Goal: Information Seeking & Learning: Check status

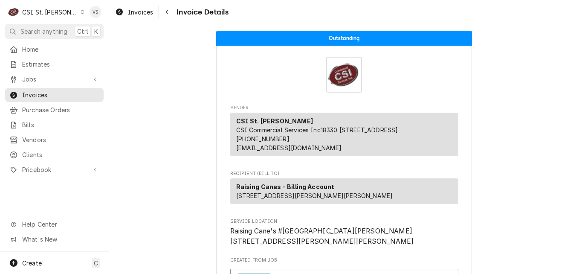
scroll to position [1740, 0]
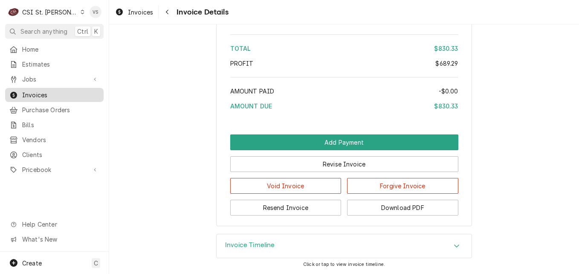
click at [60, 93] on span "Invoices" at bounding box center [60, 94] width 77 height 9
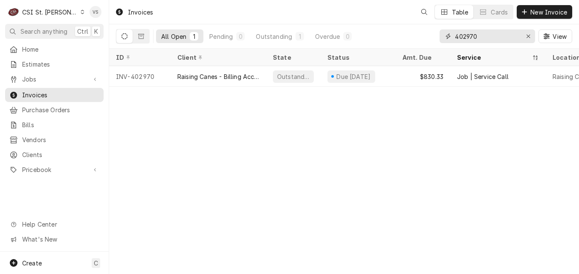
drag, startPoint x: 480, startPoint y: 36, endPoint x: 448, endPoint y: 37, distance: 31.5
click at [448, 37] on div "402970" at bounding box center [486, 36] width 95 height 14
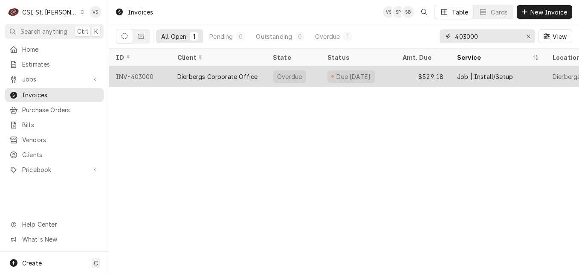
type input "403000"
click at [197, 79] on div "Dierbergs Corporate Office" at bounding box center [217, 76] width 80 height 9
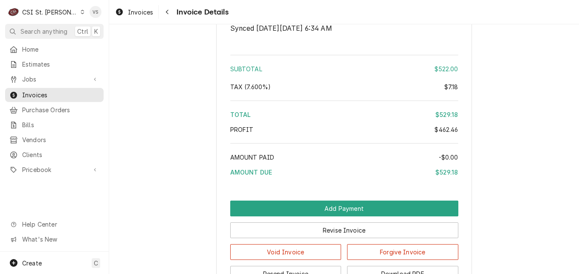
scroll to position [1786, 0]
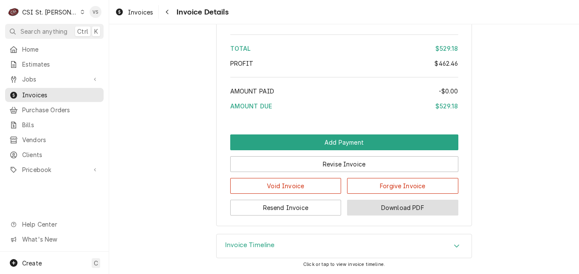
click at [401, 211] on button "Download PDF" at bounding box center [402, 207] width 111 height 16
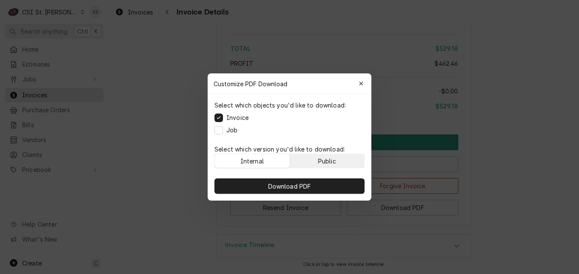
click at [336, 157] on button "Public" at bounding box center [327, 161] width 75 height 14
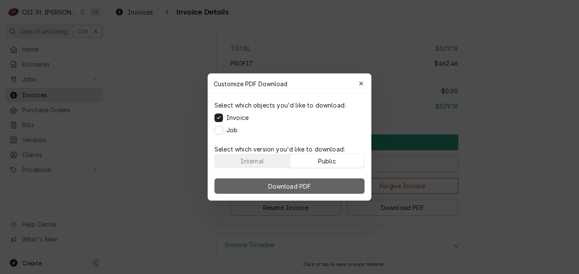
click at [321, 182] on button "Download PDF" at bounding box center [289, 185] width 150 height 15
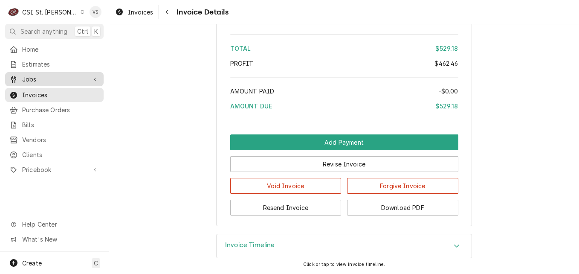
click at [45, 78] on span "Jobs" at bounding box center [54, 79] width 64 height 9
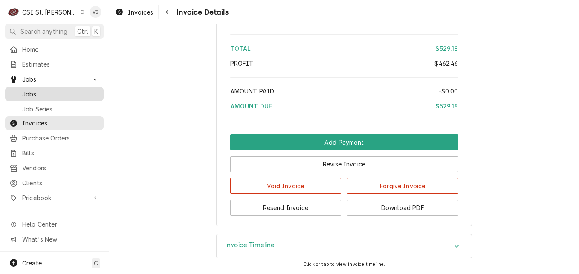
click at [35, 91] on span "Jobs" at bounding box center [60, 93] width 77 height 9
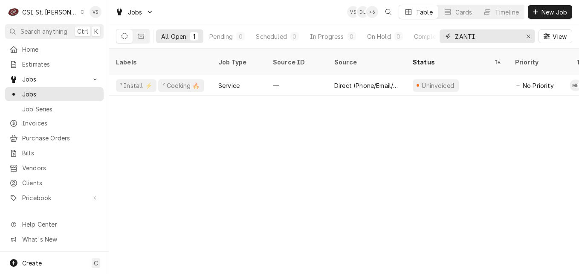
click at [477, 35] on input "ZANTI" at bounding box center [487, 36] width 64 height 14
click at [432, 37] on div "All Open 1 Pending 0 Scheduled 0 In Progress 0 On Hold 0 Completed 1 ZANTI View" at bounding box center [344, 36] width 456 height 24
type input "r"
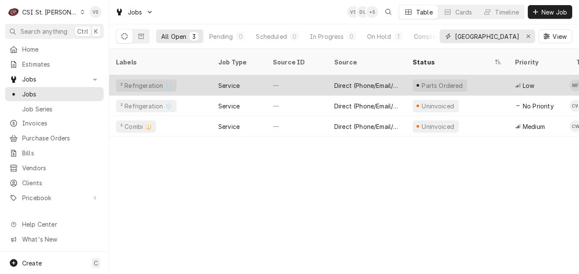
type input "river city"
click at [196, 77] on div "² Refrigeration ❄️" at bounding box center [160, 85] width 102 height 20
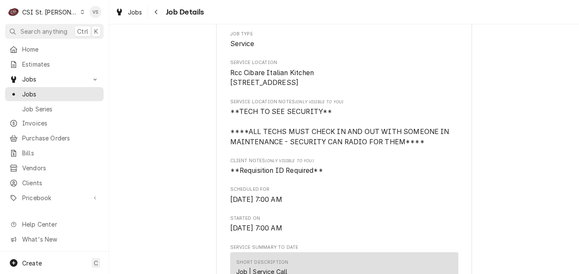
scroll to position [128, 0]
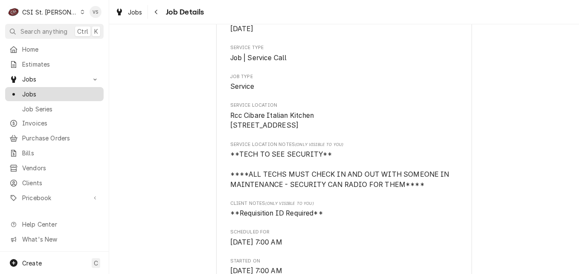
click at [50, 93] on span "Jobs" at bounding box center [60, 93] width 77 height 9
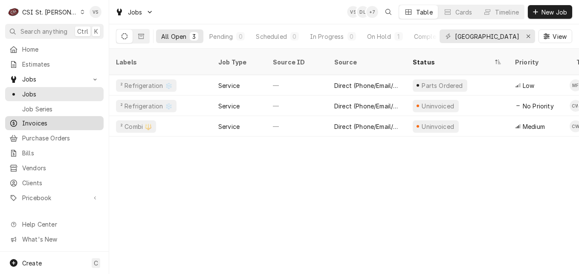
click at [36, 119] on span "Invoices" at bounding box center [60, 122] width 77 height 9
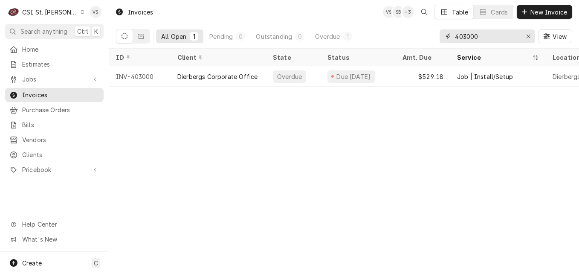
click at [479, 37] on input "403000" at bounding box center [487, 36] width 64 height 14
click at [447, 36] on div "403000" at bounding box center [486, 36] width 95 height 14
click at [482, 37] on input "403000" at bounding box center [487, 36] width 64 height 14
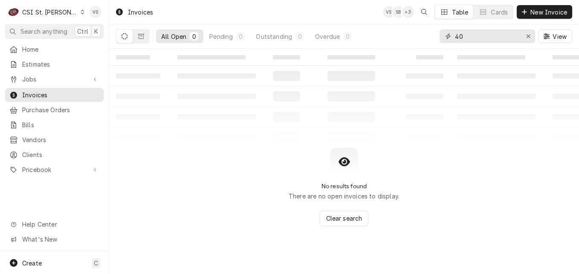
type input "4"
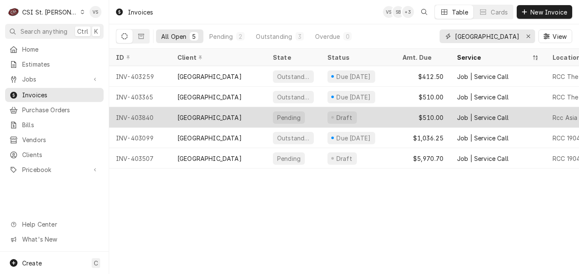
type input "river city"
click at [243, 114] on div "[GEOGRAPHIC_DATA]" at bounding box center [217, 117] width 95 height 20
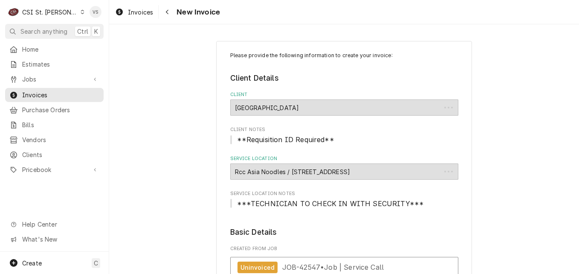
type textarea "x"
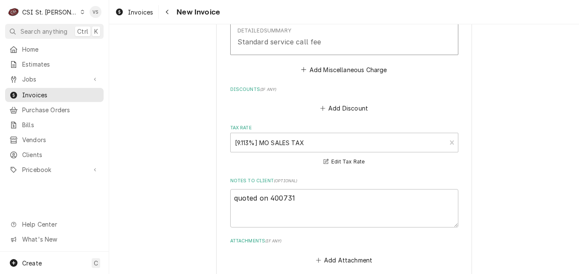
scroll to position [1278, 0]
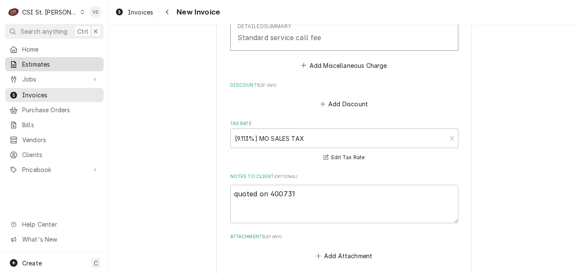
click at [37, 63] on span "Estimates" at bounding box center [60, 64] width 77 height 9
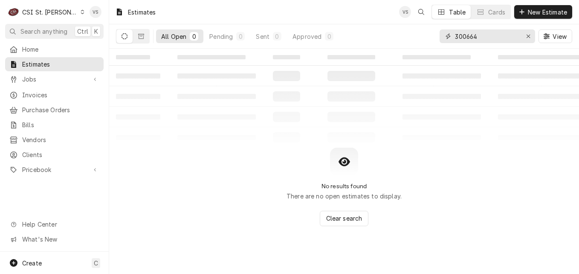
drag, startPoint x: 484, startPoint y: 35, endPoint x: 439, endPoint y: 36, distance: 45.2
click at [439, 36] on div "300664" at bounding box center [486, 36] width 95 height 14
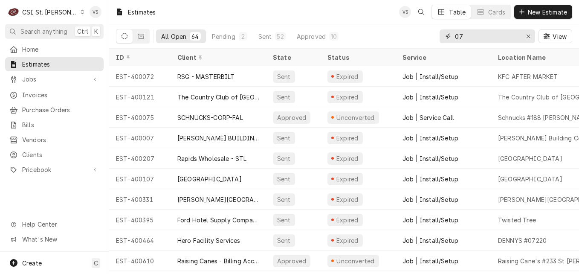
type input "0"
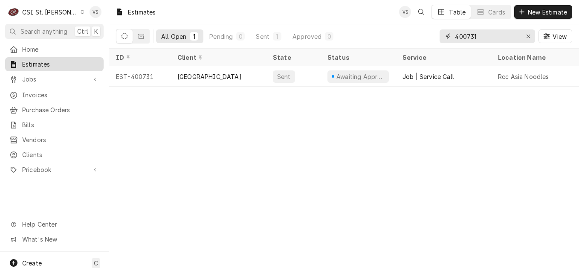
type input "400731"
click at [44, 91] on span "Invoices" at bounding box center [60, 94] width 77 height 9
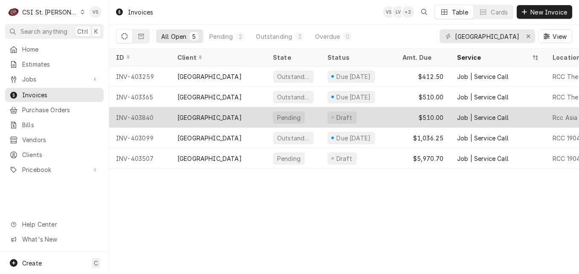
click at [236, 113] on div "[GEOGRAPHIC_DATA]" at bounding box center [217, 117] width 95 height 20
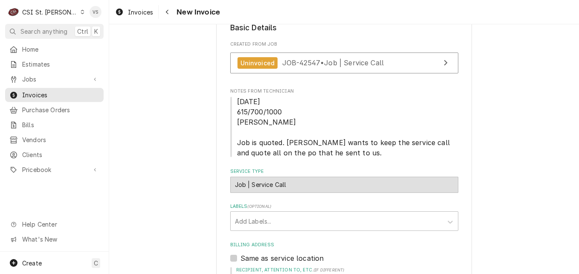
scroll to position [213, 0]
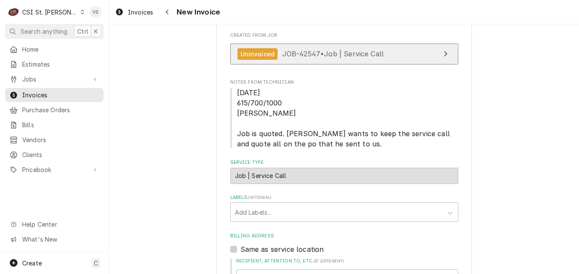
click at [292, 55] on span "JOB-42547 • Job | Service Call" at bounding box center [333, 53] width 102 height 9
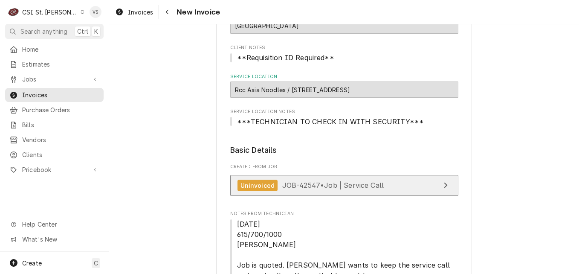
scroll to position [0, 0]
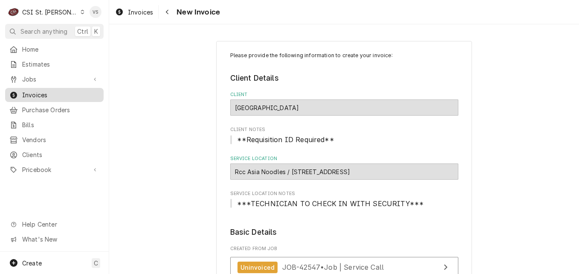
click at [52, 92] on span "Invoices" at bounding box center [60, 94] width 77 height 9
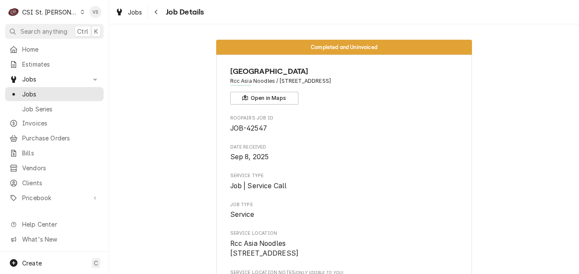
scroll to position [298, 0]
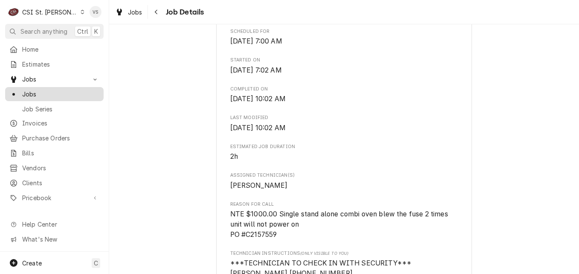
click at [45, 92] on span "Jobs" at bounding box center [60, 93] width 77 height 9
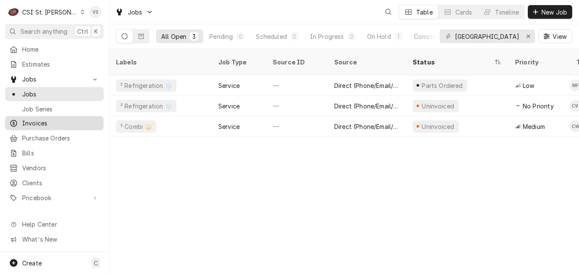
click at [37, 119] on span "Invoices" at bounding box center [60, 122] width 77 height 9
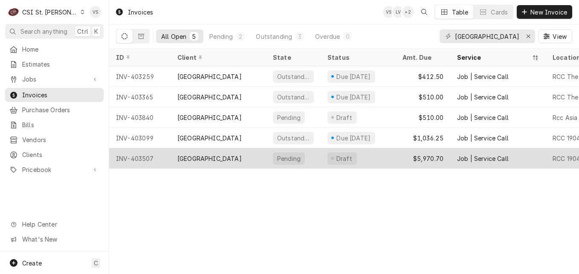
click at [251, 156] on div "[GEOGRAPHIC_DATA]" at bounding box center [217, 158] width 95 height 20
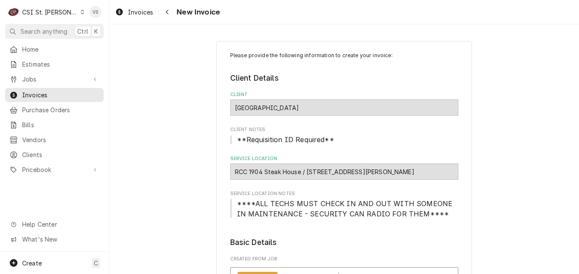
click at [251, 156] on div "C CSI St. [PERSON_NAME] VS Search anything Ctrl K Home Estimates Jobs Jobs Job …" at bounding box center [289, 137] width 579 height 274
click at [251, 156] on label "Service Location" at bounding box center [344, 158] width 228 height 7
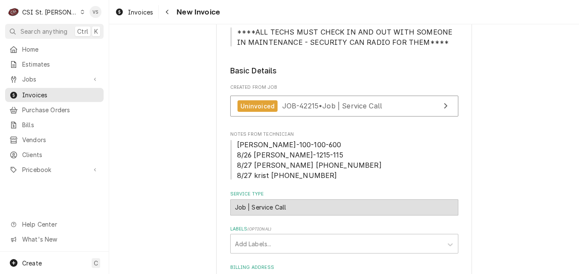
scroll to position [170, 0]
click at [57, 92] on span "Invoices" at bounding box center [60, 94] width 77 height 9
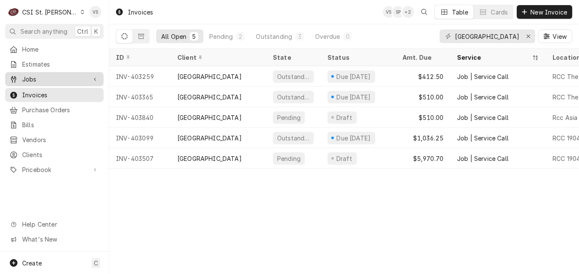
click at [35, 79] on span "Jobs" at bounding box center [54, 79] width 64 height 9
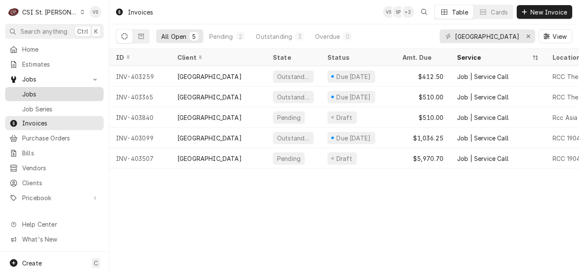
click at [37, 94] on span "Jobs" at bounding box center [60, 93] width 77 height 9
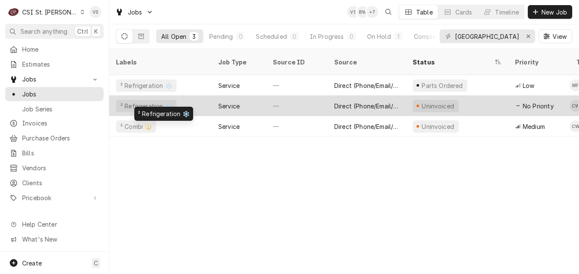
click at [195, 97] on div "² Refrigeration ❄️" at bounding box center [160, 105] width 102 height 20
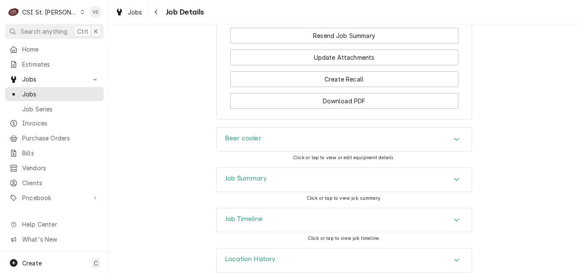
scroll to position [1169, 0]
click at [248, 173] on h3 "Job Summary" at bounding box center [246, 177] width 42 height 8
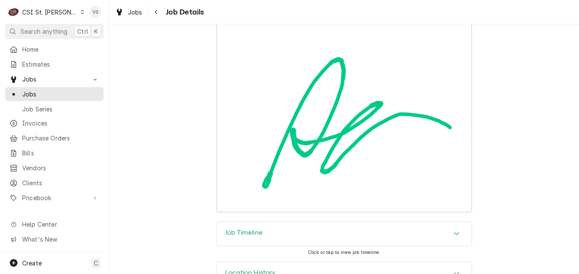
scroll to position [3686, 0]
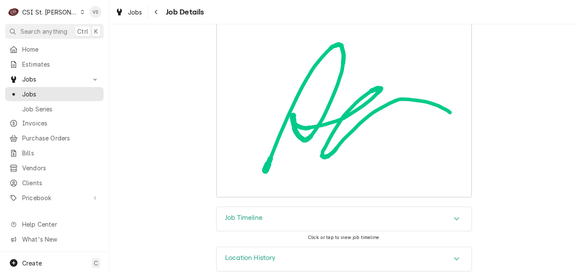
click at [453, 215] on icon "Accordion Header" at bounding box center [456, 218] width 6 height 7
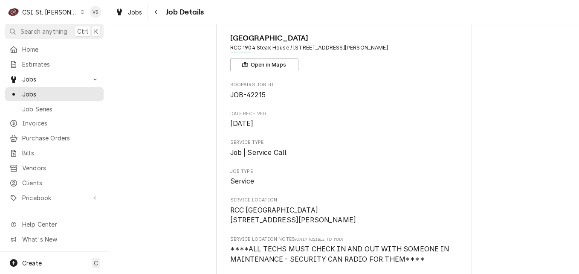
scroll to position [43, 0]
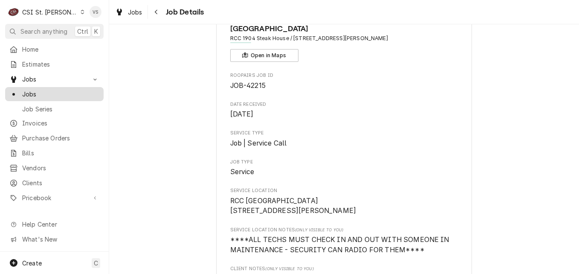
click at [29, 90] on span "Jobs" at bounding box center [60, 93] width 77 height 9
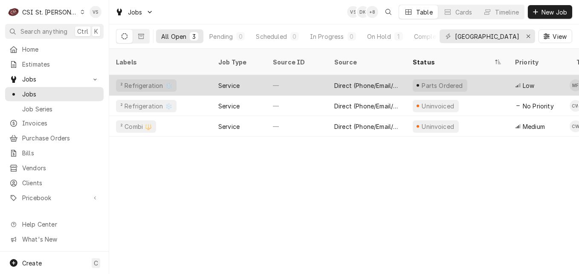
click at [200, 77] on div "² Refrigeration ❄️" at bounding box center [160, 85] width 102 height 20
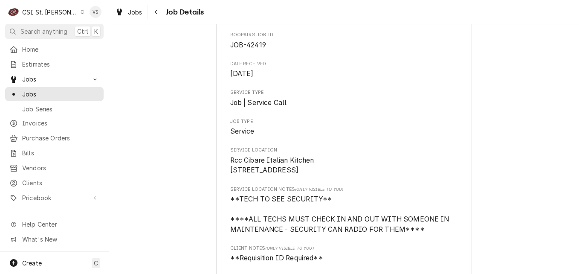
scroll to position [85, 0]
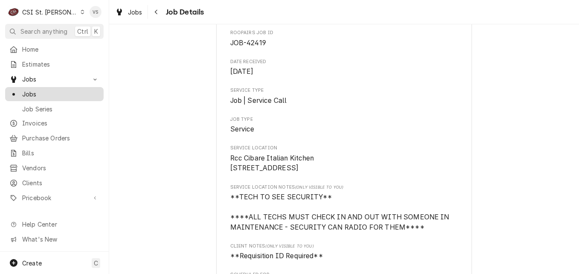
click at [48, 90] on span "Jobs" at bounding box center [60, 93] width 77 height 9
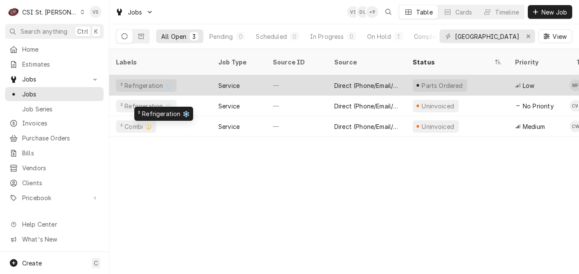
click at [196, 75] on div "² Refrigeration ❄️" at bounding box center [160, 85] width 102 height 20
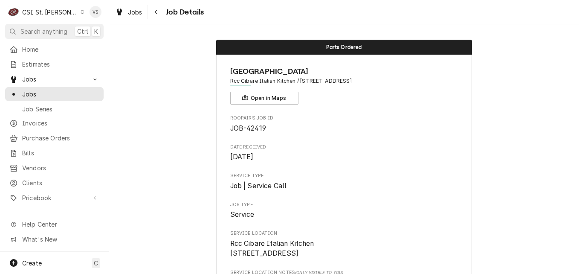
scroll to position [43, 0]
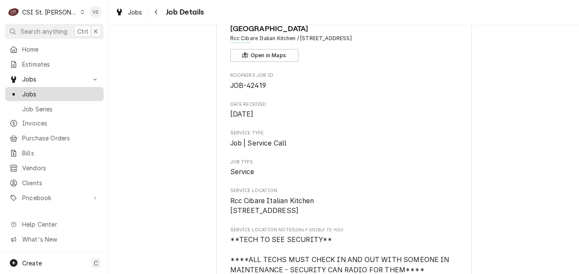
click at [29, 90] on span "Jobs" at bounding box center [60, 93] width 77 height 9
click at [40, 92] on span "Jobs" at bounding box center [60, 93] width 77 height 9
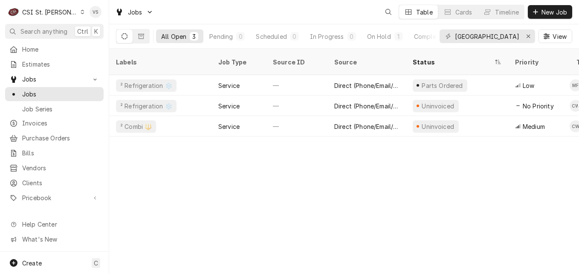
click at [29, 93] on span "Jobs" at bounding box center [60, 93] width 77 height 9
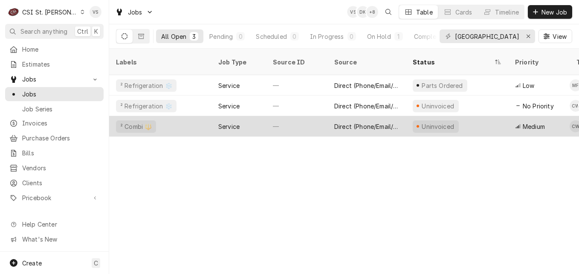
click at [167, 121] on div "² Combi 🔱" at bounding box center [160, 126] width 102 height 20
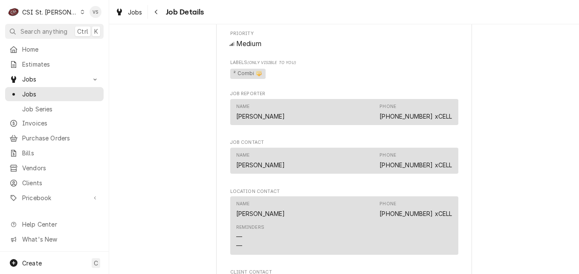
scroll to position [1146, 0]
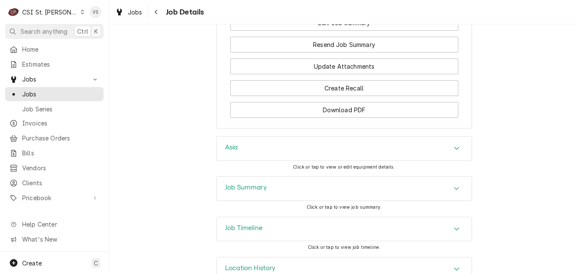
click at [256, 183] on h3 "Job Summary" at bounding box center [246, 187] width 42 height 8
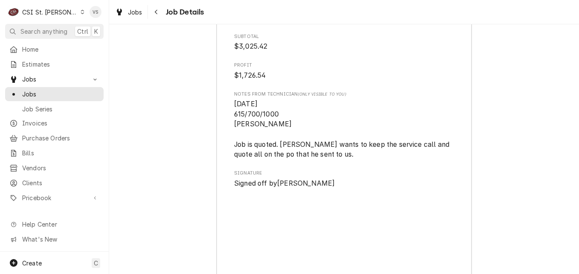
scroll to position [3148, 0]
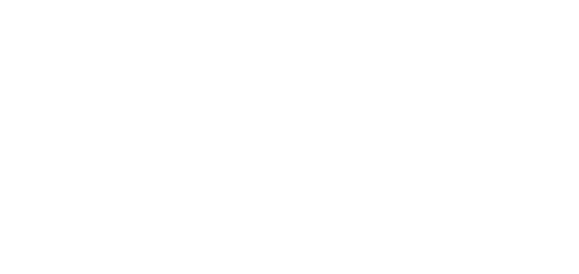
click at [33, 77] on div "Dynamic Content Wrapper" at bounding box center [289, 137] width 579 height 274
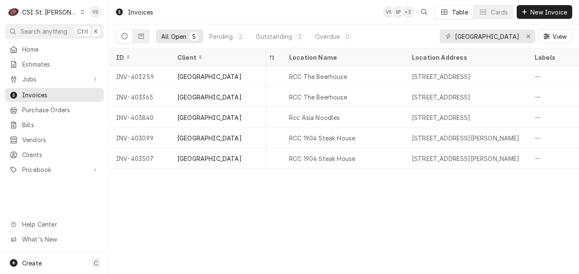
scroll to position [0, 257]
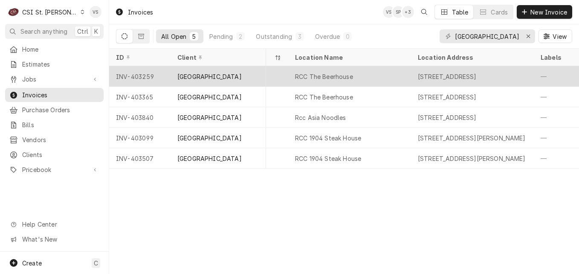
click at [281, 78] on div "Job | Service Call" at bounding box center [240, 76] width 95 height 20
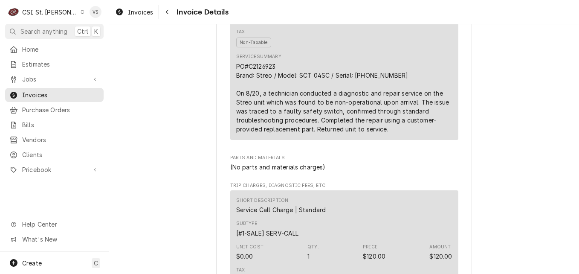
scroll to position [596, 0]
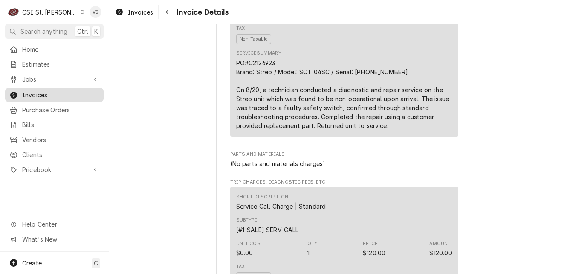
click at [41, 93] on span "Invoices" at bounding box center [60, 94] width 77 height 9
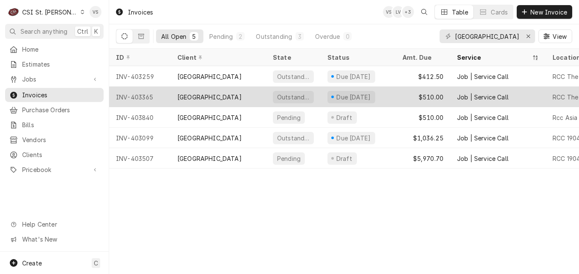
click at [203, 96] on div "[GEOGRAPHIC_DATA]" at bounding box center [209, 96] width 64 height 9
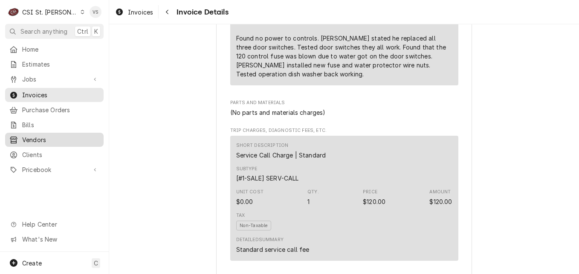
scroll to position [682, 0]
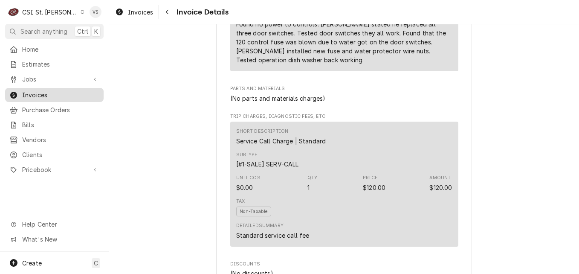
click at [51, 93] on span "Invoices" at bounding box center [60, 94] width 77 height 9
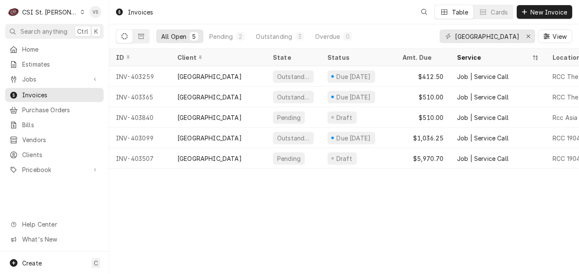
click at [36, 77] on span "Jobs" at bounding box center [54, 79] width 64 height 9
click at [46, 82] on link "Jobs" at bounding box center [54, 79] width 98 height 14
click at [49, 80] on span "Jobs" at bounding box center [54, 79] width 64 height 9
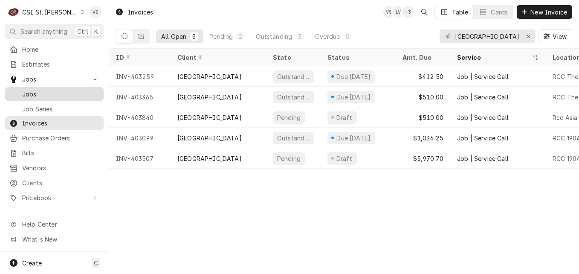
click at [35, 91] on span "Jobs" at bounding box center [60, 93] width 77 height 9
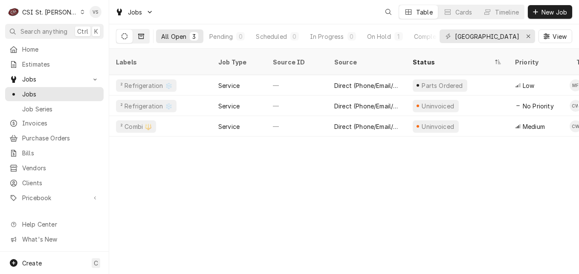
click at [141, 36] on icon "Dynamic Content Wrapper" at bounding box center [141, 36] width 6 height 6
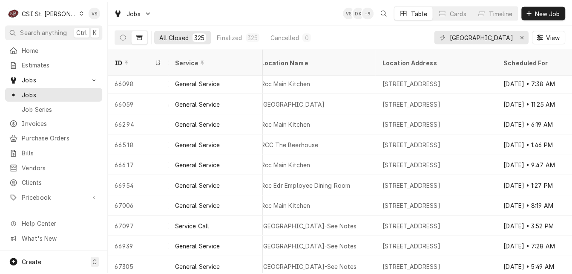
scroll to position [432, 472]
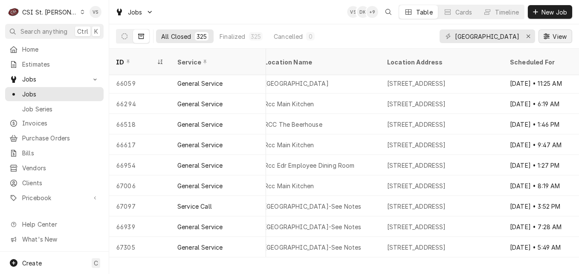
click at [560, 40] on span "View" at bounding box center [558, 36] width 17 height 9
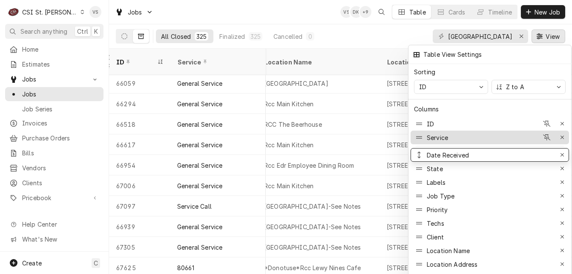
drag, startPoint x: 446, startPoint y: 219, endPoint x: 435, endPoint y: 132, distance: 88.1
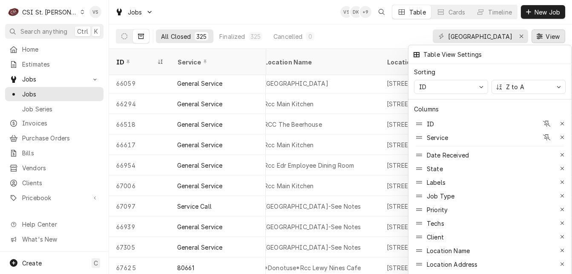
click at [359, 129] on div at bounding box center [286, 137] width 572 height 274
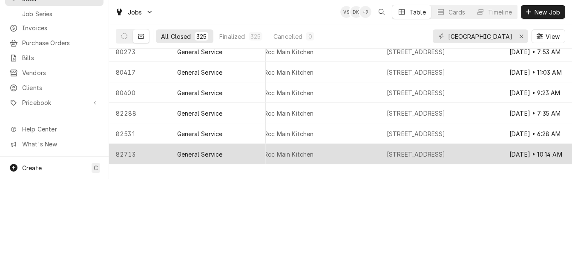
scroll to position [1863, 472]
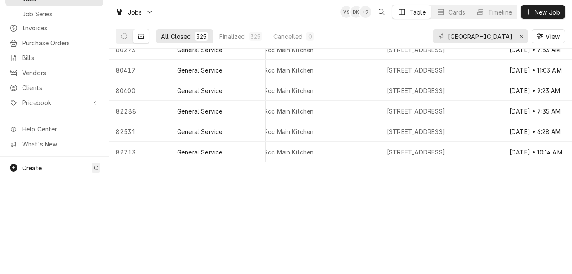
click at [565, 167] on table "ID Service Date Received State Labels Job Type Priority Techs Client Location N…" at bounding box center [340, 66] width 463 height 225
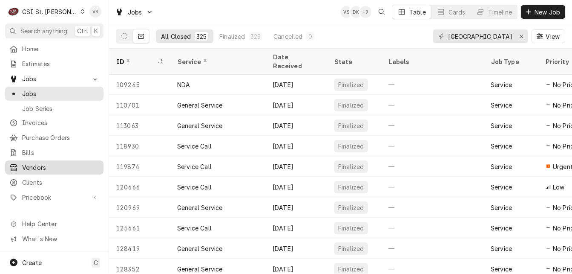
scroll to position [0, 0]
click at [40, 89] on span "Jobs" at bounding box center [60, 93] width 77 height 9
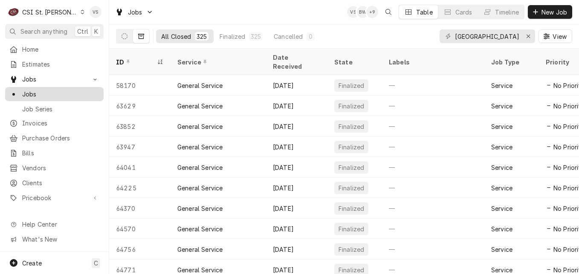
click at [50, 90] on span "Jobs" at bounding box center [60, 93] width 77 height 9
click at [121, 37] on button "Dynamic Content Wrapper" at bounding box center [124, 36] width 16 height 14
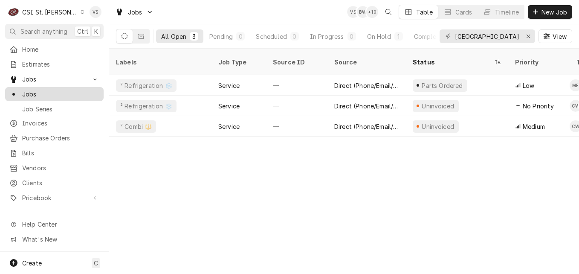
click at [37, 94] on span "Jobs" at bounding box center [60, 93] width 77 height 9
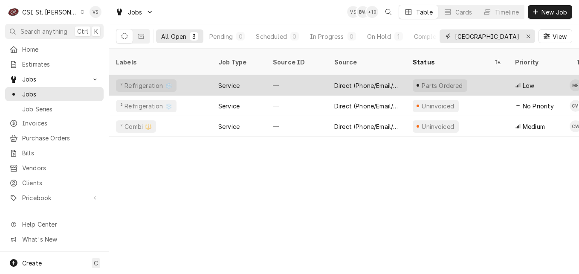
drag, startPoint x: 488, startPoint y: 37, endPoint x: 558, endPoint y: 66, distance: 75.6
click at [446, 37] on div "[GEOGRAPHIC_DATA]" at bounding box center [486, 36] width 95 height 14
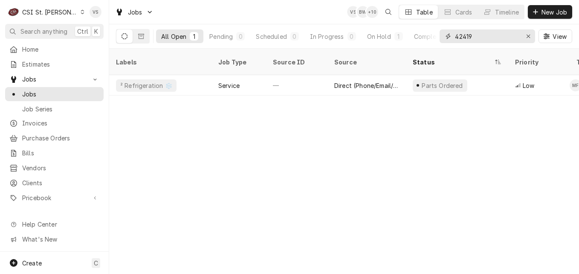
type input "42419"
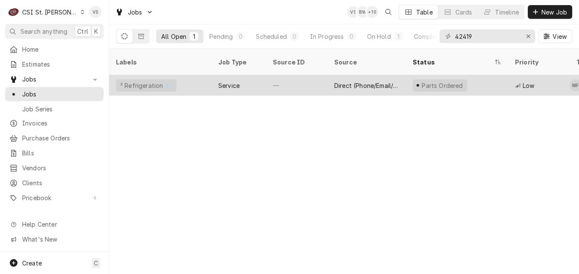
click at [199, 78] on div "² Refrigeration ❄️" at bounding box center [160, 85] width 102 height 20
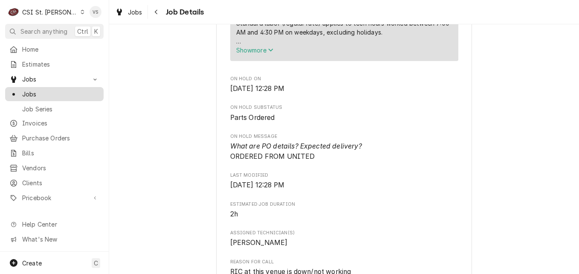
scroll to position [511, 0]
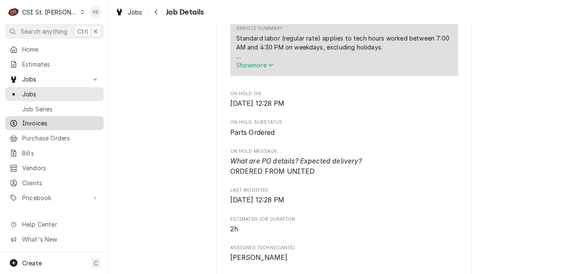
click at [41, 121] on span "Invoices" at bounding box center [60, 122] width 77 height 9
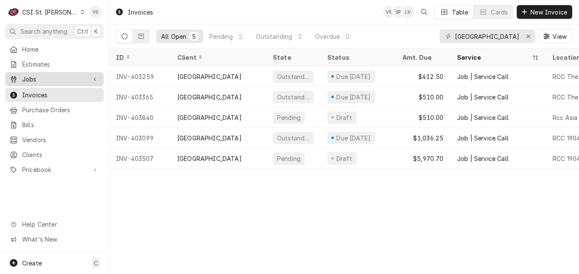
click at [55, 79] on span "Jobs" at bounding box center [54, 79] width 64 height 9
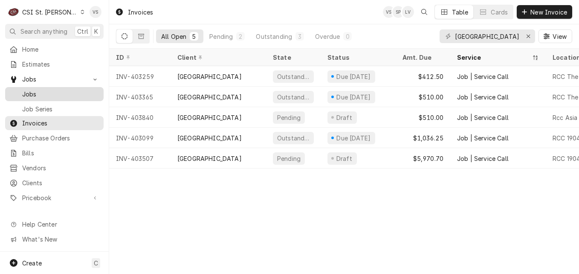
click at [44, 91] on span "Jobs" at bounding box center [60, 93] width 77 height 9
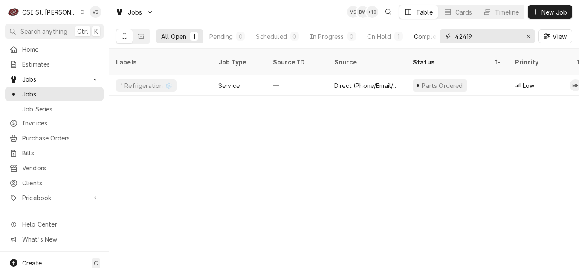
drag, startPoint x: 470, startPoint y: 37, endPoint x: 424, endPoint y: 36, distance: 46.0
click at [437, 39] on div "All Open 1 Pending 0 Scheduled 0 In Progress 0 On Hold 1 Completed 0 42419 View" at bounding box center [344, 36] width 456 height 24
type input "r"
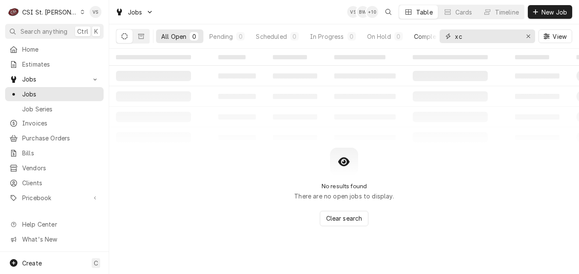
type input "x"
type input "r"
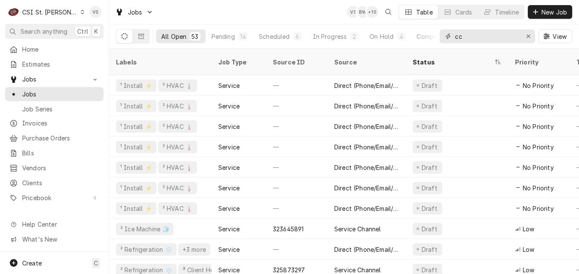
click at [455, 37] on input "cc" at bounding box center [487, 36] width 64 height 14
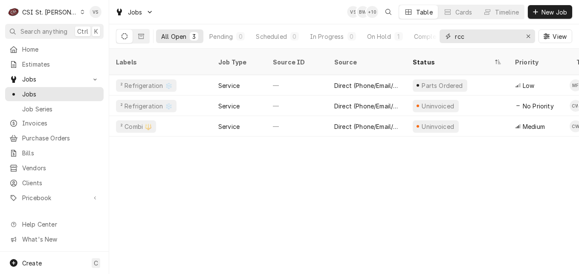
type input "rcc"
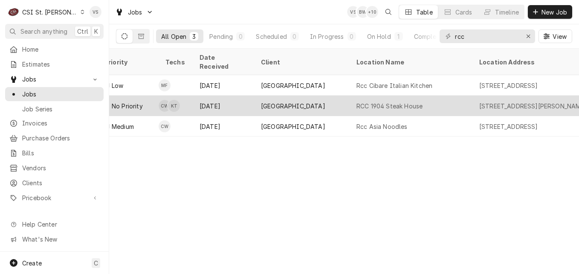
click at [333, 95] on div "[GEOGRAPHIC_DATA]" at bounding box center [301, 105] width 95 height 20
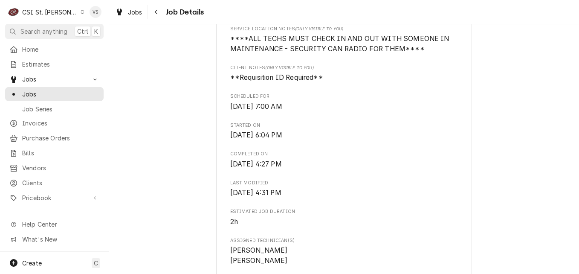
scroll to position [256, 0]
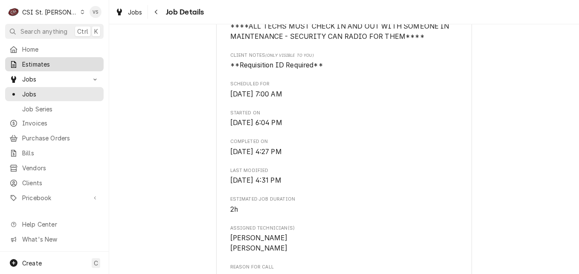
click at [28, 60] on span "Estimates" at bounding box center [60, 64] width 77 height 9
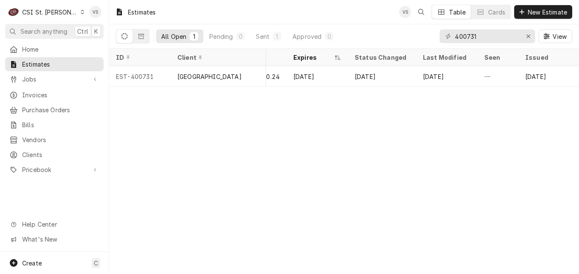
scroll to position [0, 614]
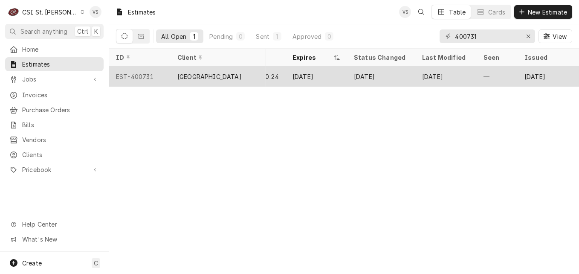
click at [157, 75] on div "EST-400731" at bounding box center [139, 76] width 61 height 20
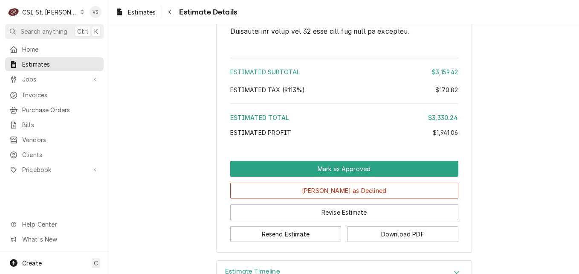
scroll to position [2284, 0]
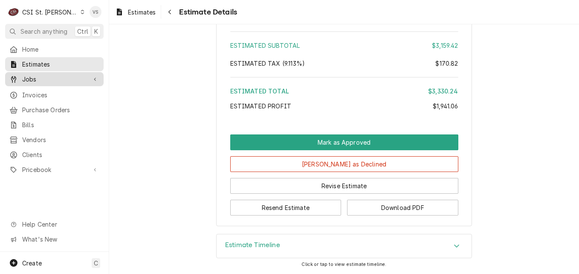
click at [31, 80] on span "Jobs" at bounding box center [54, 79] width 64 height 9
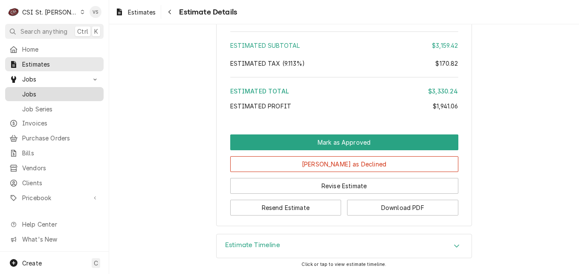
click at [39, 89] on span "Jobs" at bounding box center [60, 93] width 77 height 9
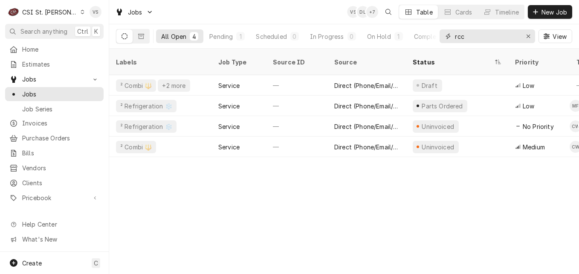
drag, startPoint x: 464, startPoint y: 37, endPoint x: 474, endPoint y: 35, distance: 10.4
click at [430, 36] on div "All Open 4 Pending 1 Scheduled 0 In Progress 0 On Hold 1 Completed 2 rcc View" at bounding box center [344, 36] width 456 height 24
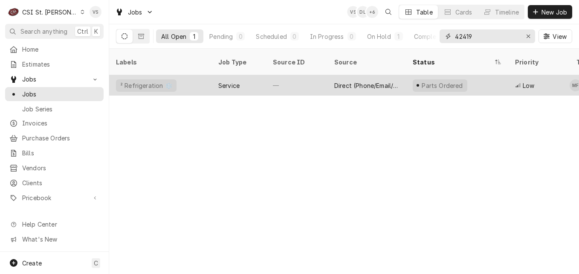
type input "42419"
click at [180, 75] on div "² Refrigeration ❄️" at bounding box center [160, 85] width 102 height 20
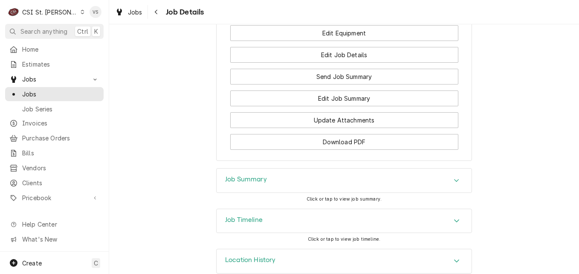
scroll to position [1331, 0]
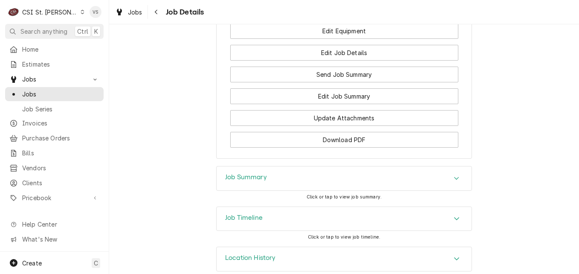
click at [282, 166] on div "Job Summary" at bounding box center [343, 178] width 255 height 24
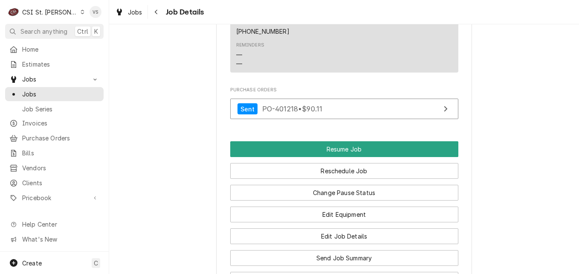
scroll to position [1150, 0]
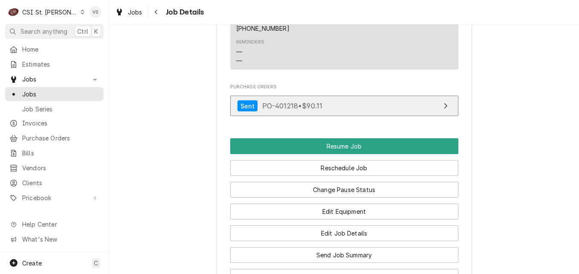
click at [280, 101] on span "PO-401218 • $90.11" at bounding box center [292, 105] width 60 height 9
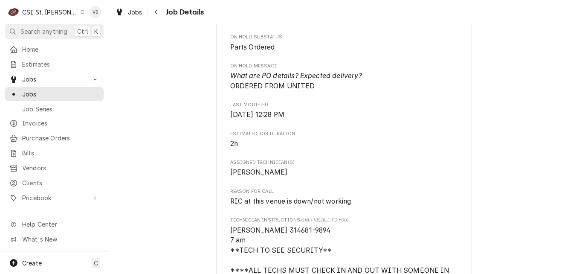
scroll to position [639, 0]
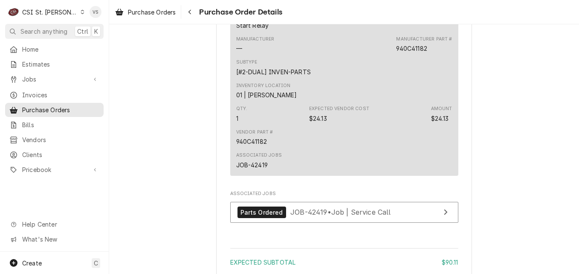
scroll to position [895, 0]
